Goal: Find specific page/section: Find specific page/section

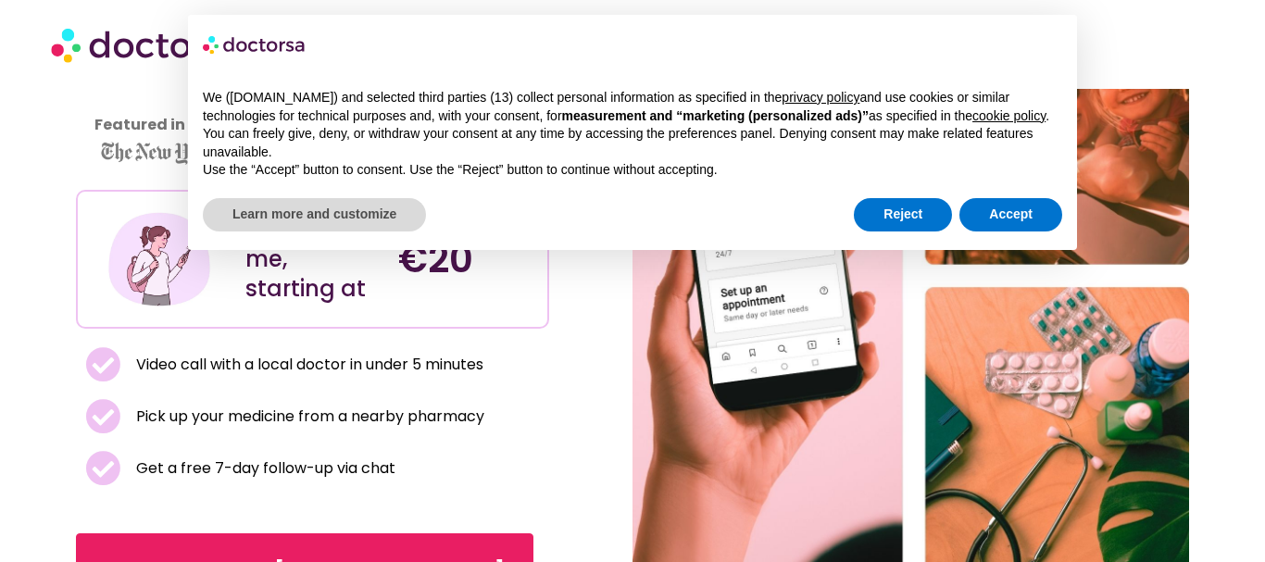
scroll to position [222, 0]
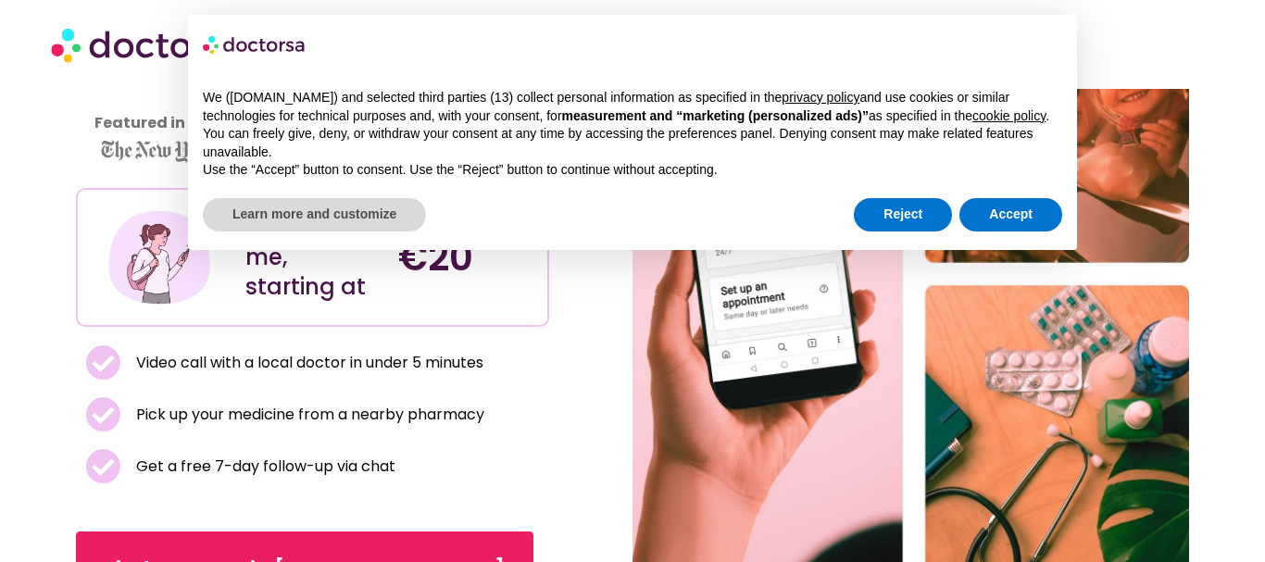
click at [461, 414] on span "Pick up your medicine from a nearby pharmacy" at bounding box center [308, 415] width 353 height 26
click at [383, 419] on span "Pick up your medicine from a nearby pharmacy" at bounding box center [308, 415] width 353 height 26
click at [362, 419] on span "Pick up your medicine from a nearby pharmacy" at bounding box center [308, 415] width 353 height 26
click at [359, 431] on li "Pick up your medicine from a nearby pharmacy" at bounding box center [312, 419] width 455 height 44
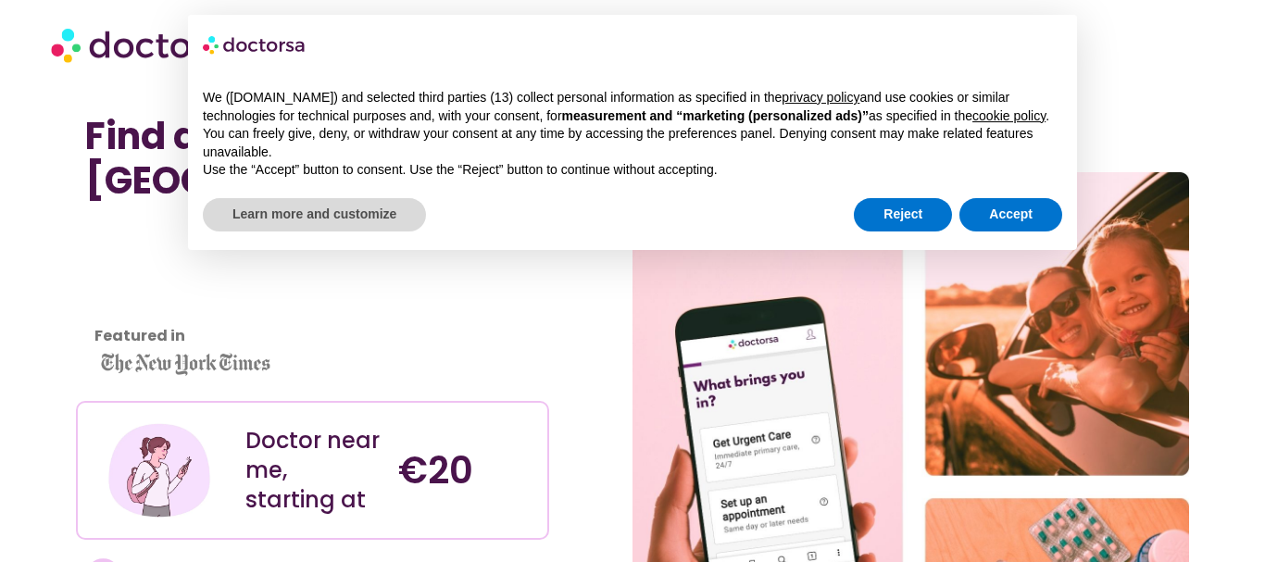
scroll to position [0, 0]
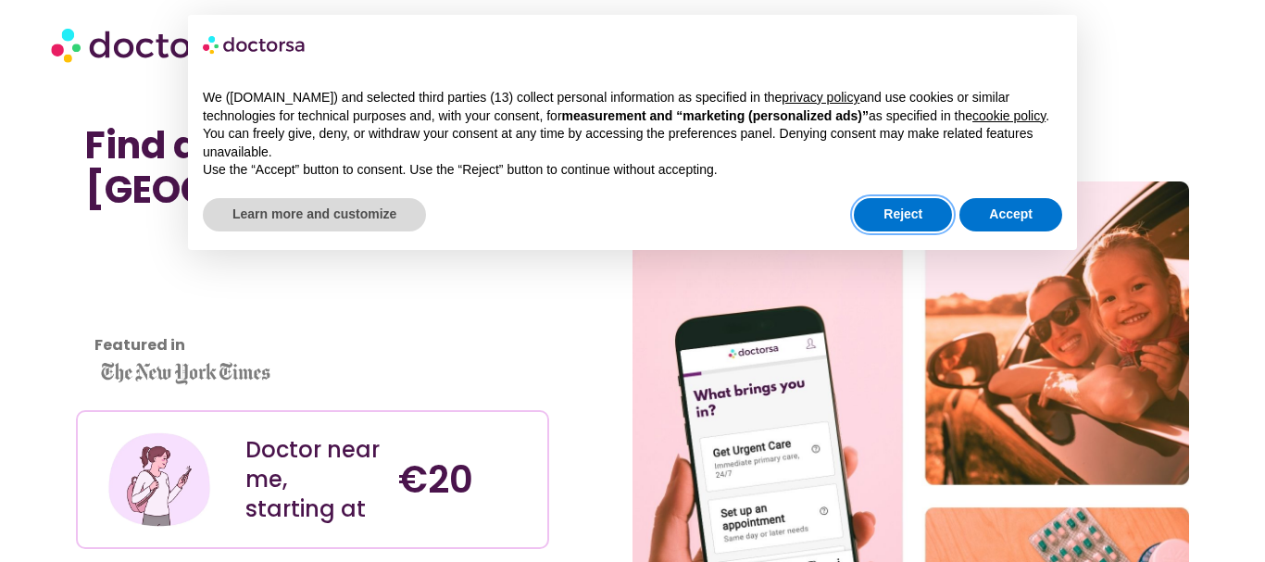
click at [933, 216] on button "Reject" at bounding box center [903, 214] width 98 height 33
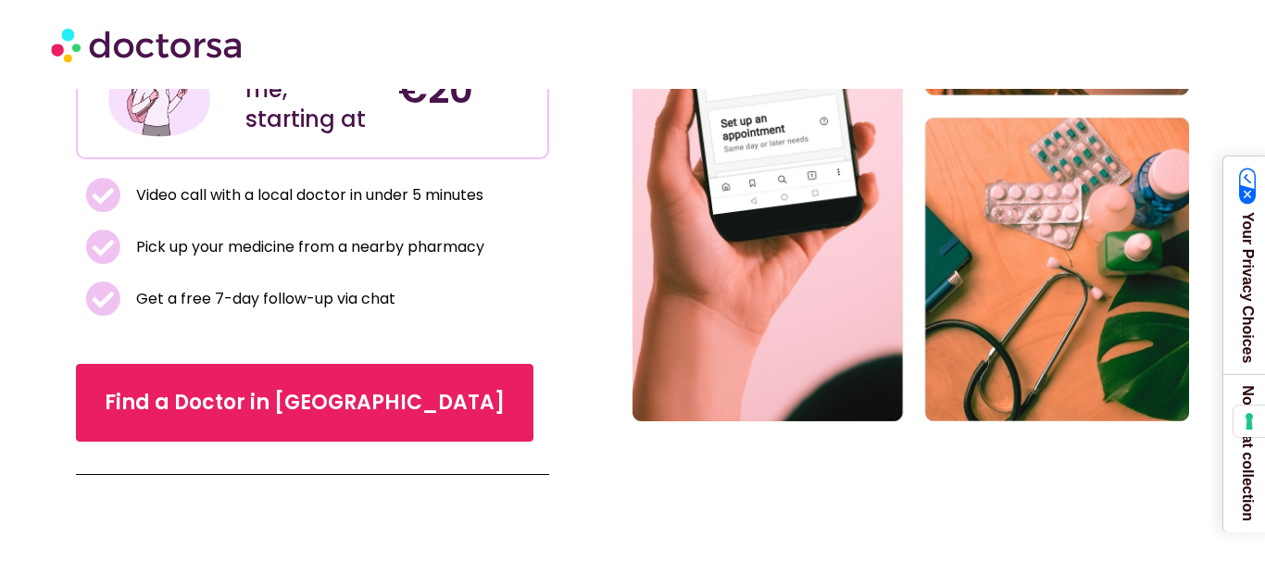
scroll to position [393, 0]
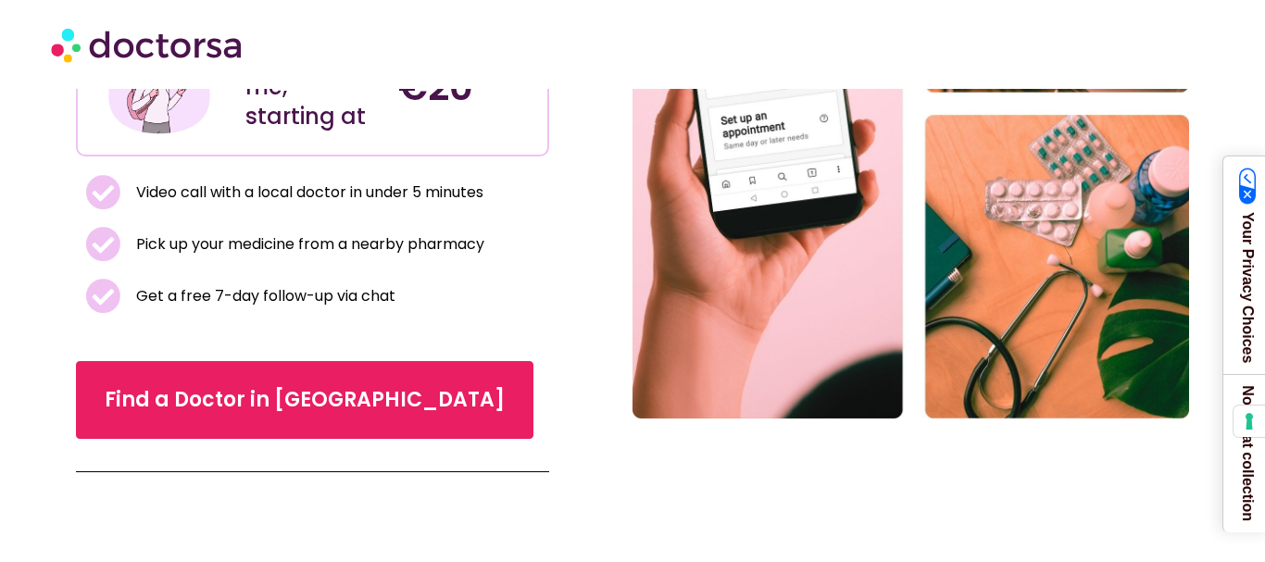
click at [18, 326] on section "Find a Doctor Near Me in [GEOGRAPHIC_DATA] Featured in Doctor near me, starting…" at bounding box center [632, 103] width 1265 height 764
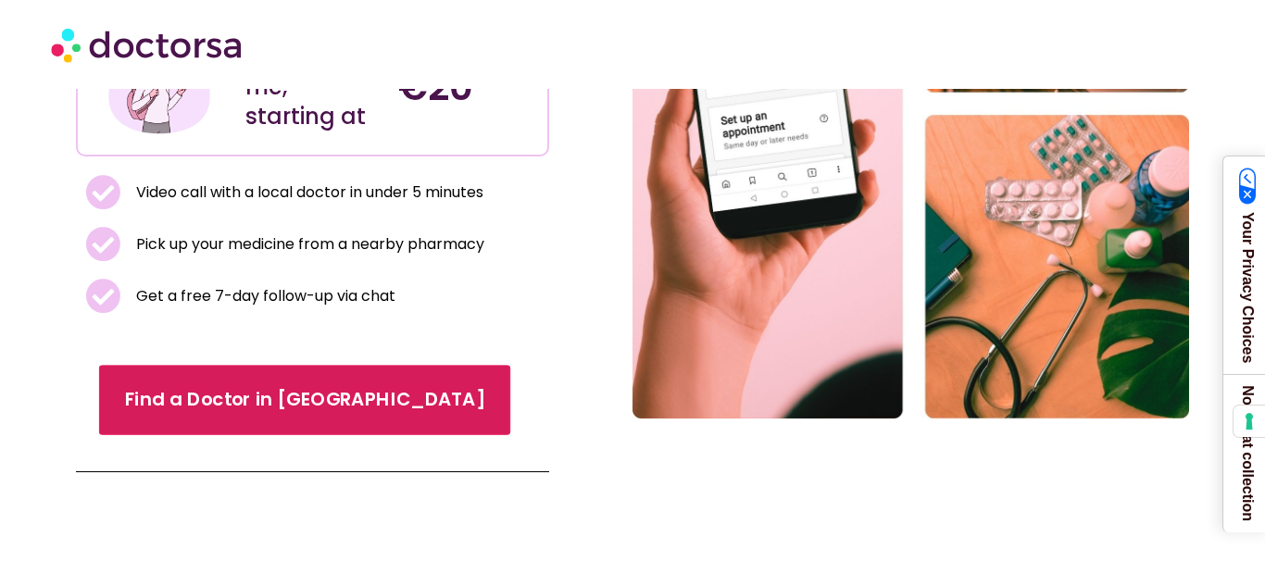
click at [334, 407] on span "Find a Doctor in [GEOGRAPHIC_DATA]" at bounding box center [305, 399] width 360 height 27
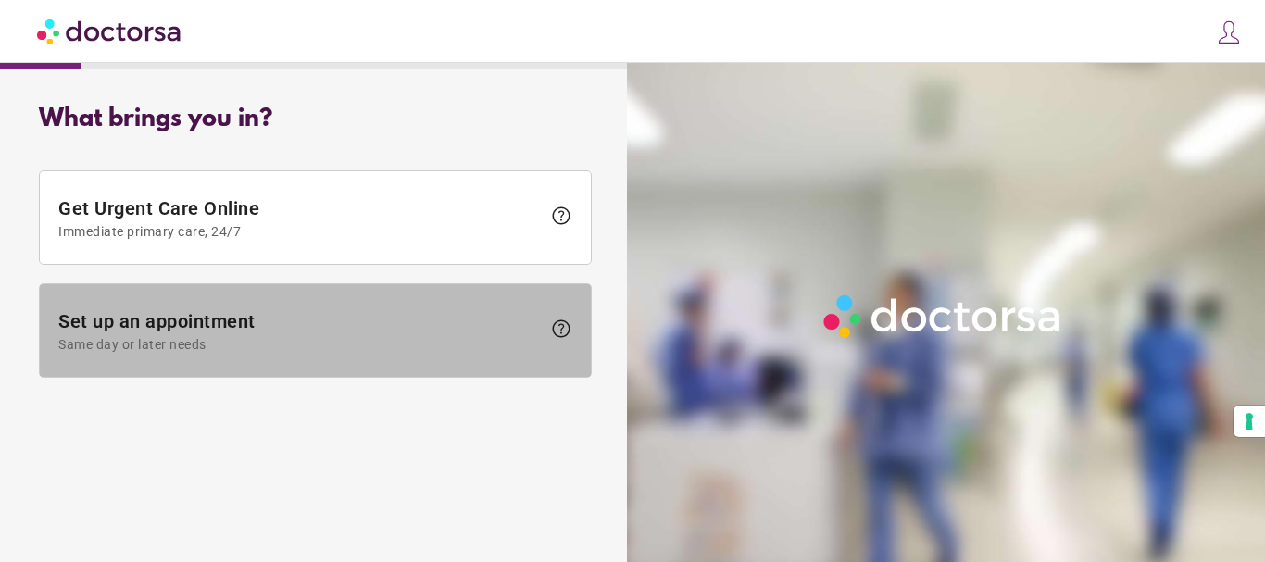
click at [233, 343] on span "Same day or later needs" at bounding box center [299, 344] width 483 height 15
